Goal: Find specific page/section: Find specific page/section

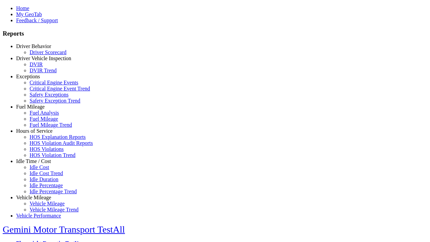
click at [39, 49] on link "Driver Behavior" at bounding box center [33, 46] width 35 height 6
click at [44, 55] on link "Driver Scorecard" at bounding box center [48, 52] width 37 height 6
